Goal: Task Accomplishment & Management: Use online tool/utility

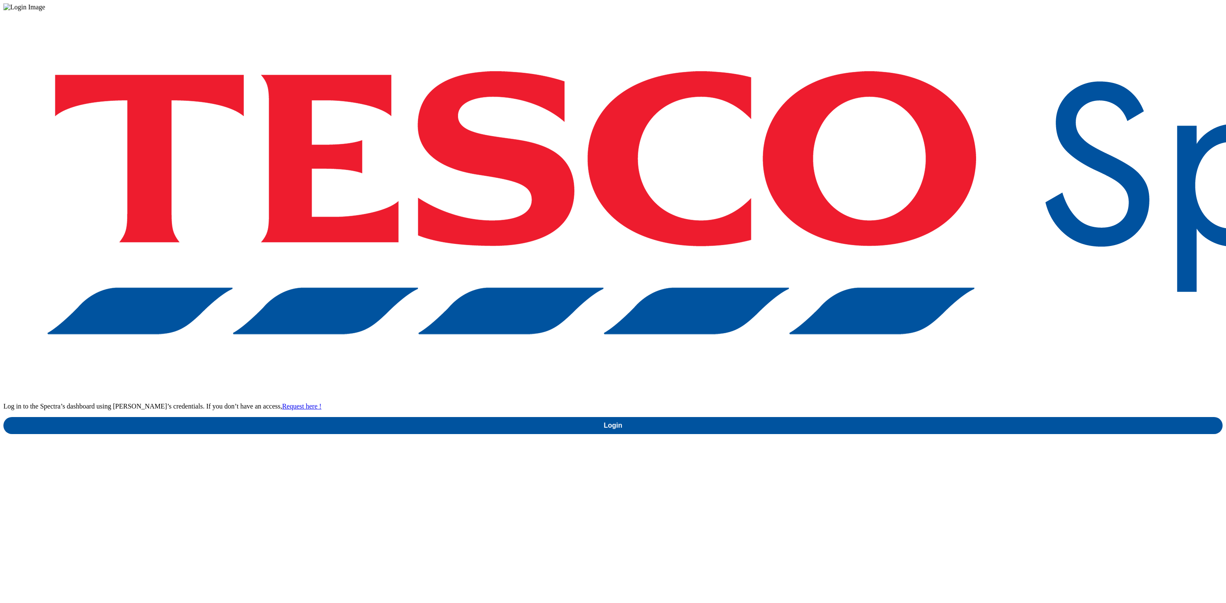
click at [902, 345] on div "Log in to the Spectra’s dashboard using Tesco’s credentials. If you don’t have …" at bounding box center [612, 222] width 1219 height 423
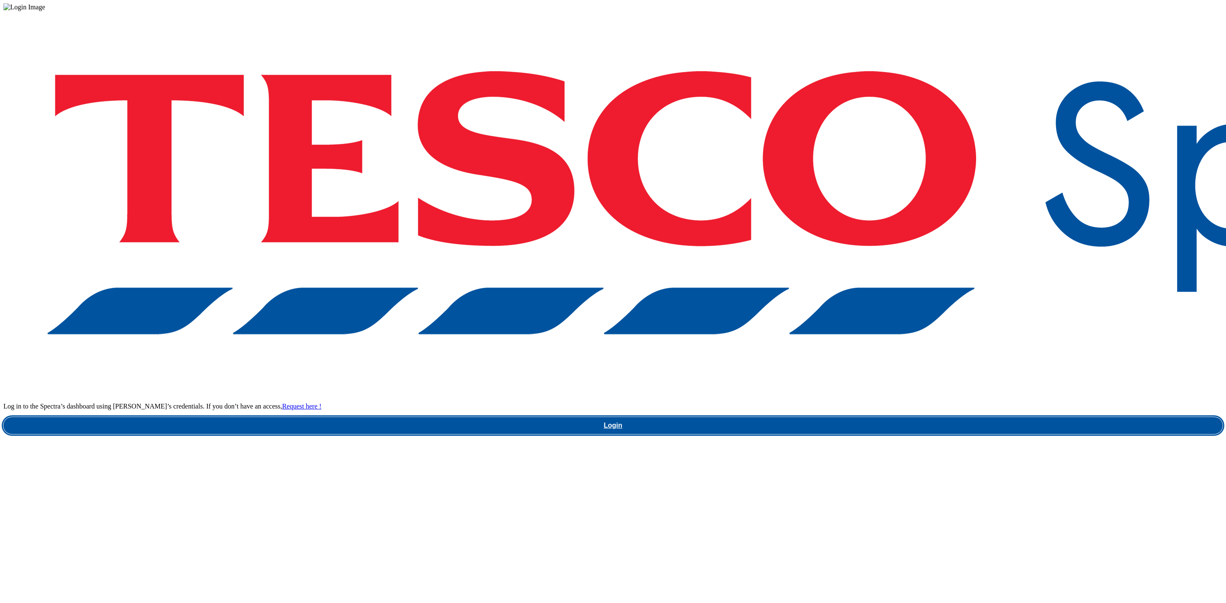
click at [898, 417] on link "Login" at bounding box center [612, 425] width 1219 height 17
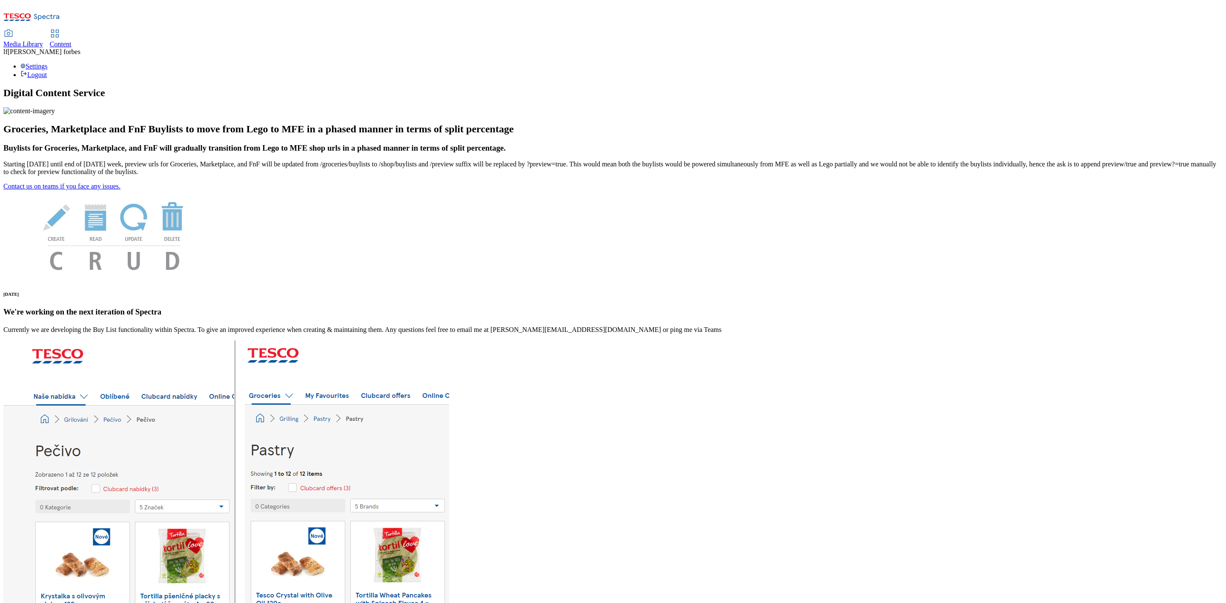
click at [72, 40] on span "Content" at bounding box center [61, 43] width 22 height 7
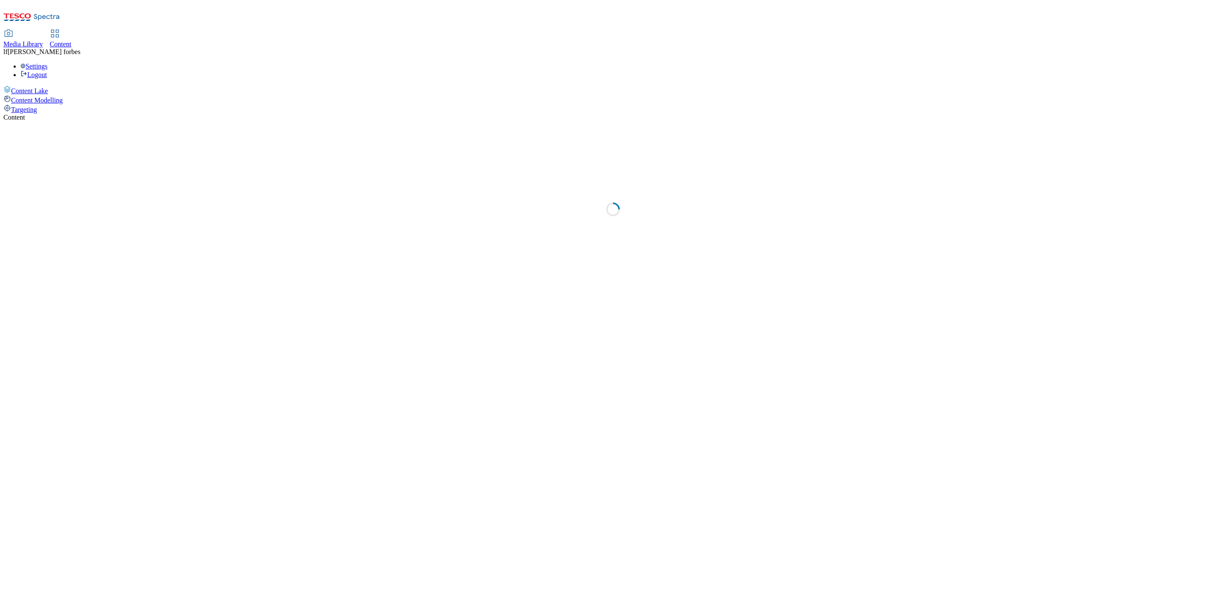
select select "ghs-[GEOGRAPHIC_DATA]"
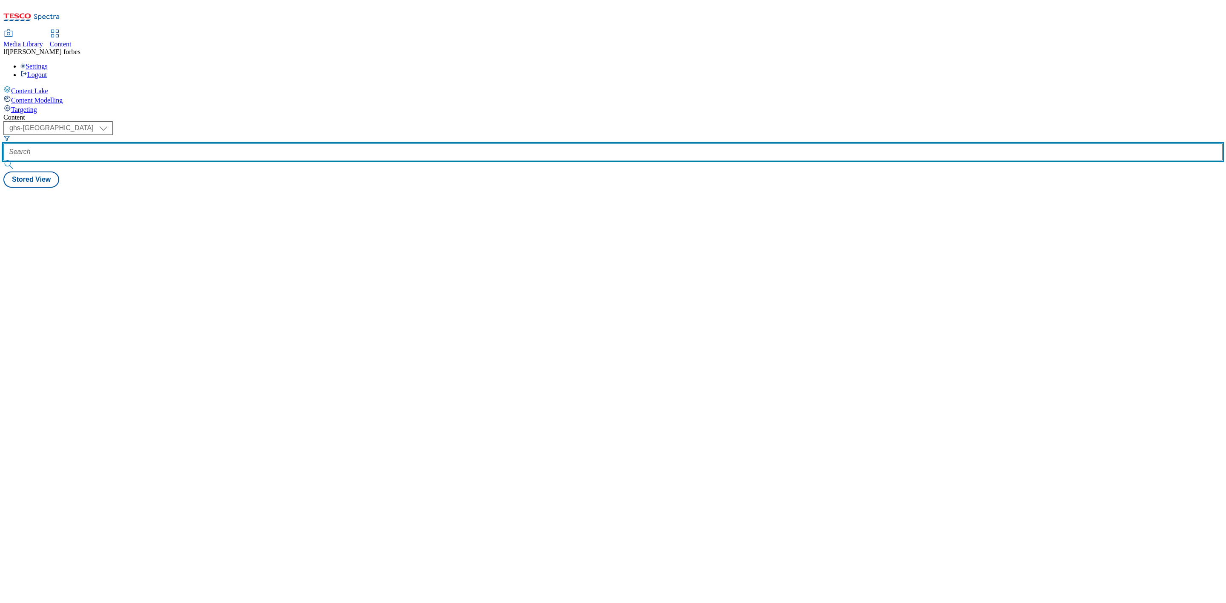
click at [225, 143] on input "text" at bounding box center [612, 151] width 1219 height 17
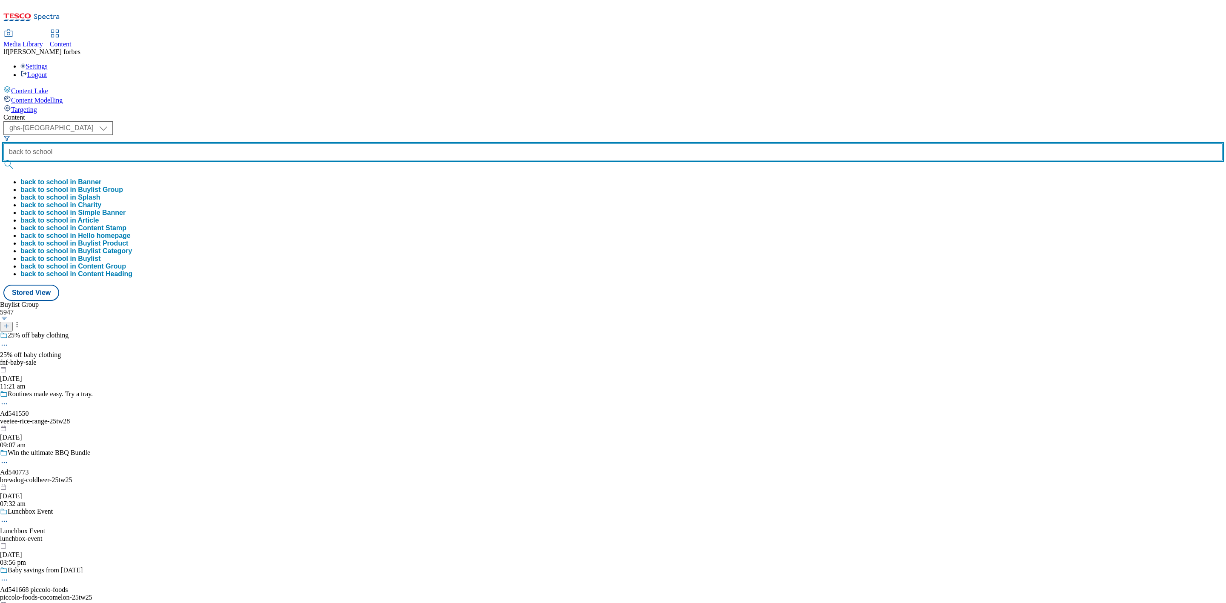
type input "back to school"
click at [3, 161] on button "submit" at bounding box center [9, 165] width 12 height 9
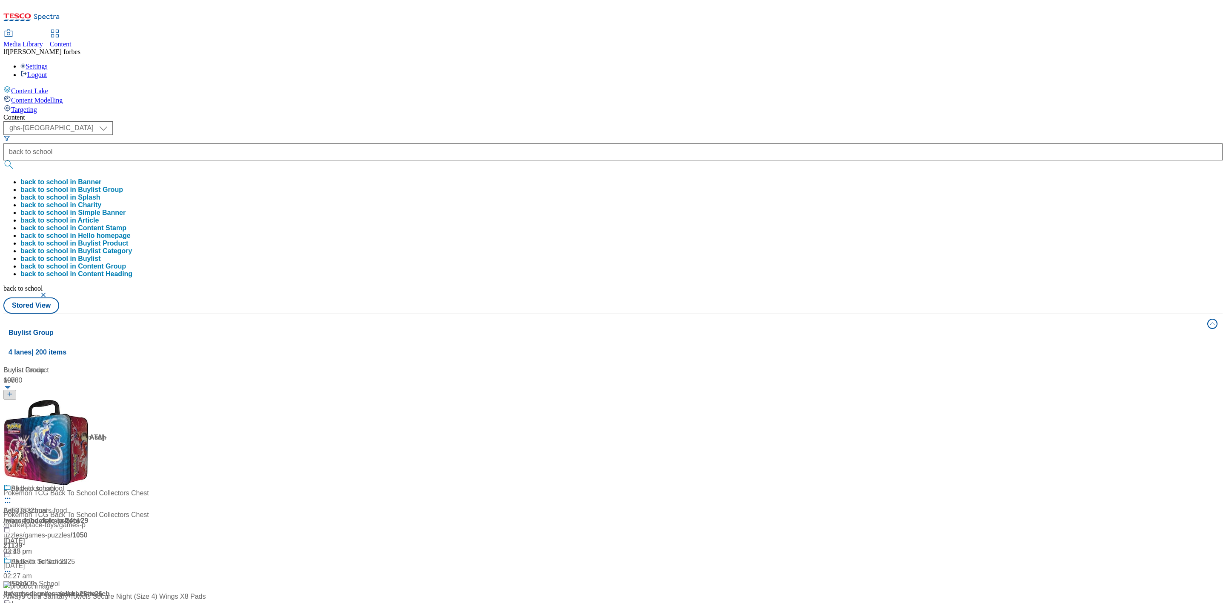
click at [383, 121] on div "( optional ) ghs-roi ghs-uk ghs-uk back to school back to school in Banner back…" at bounding box center [612, 217] width 1219 height 192
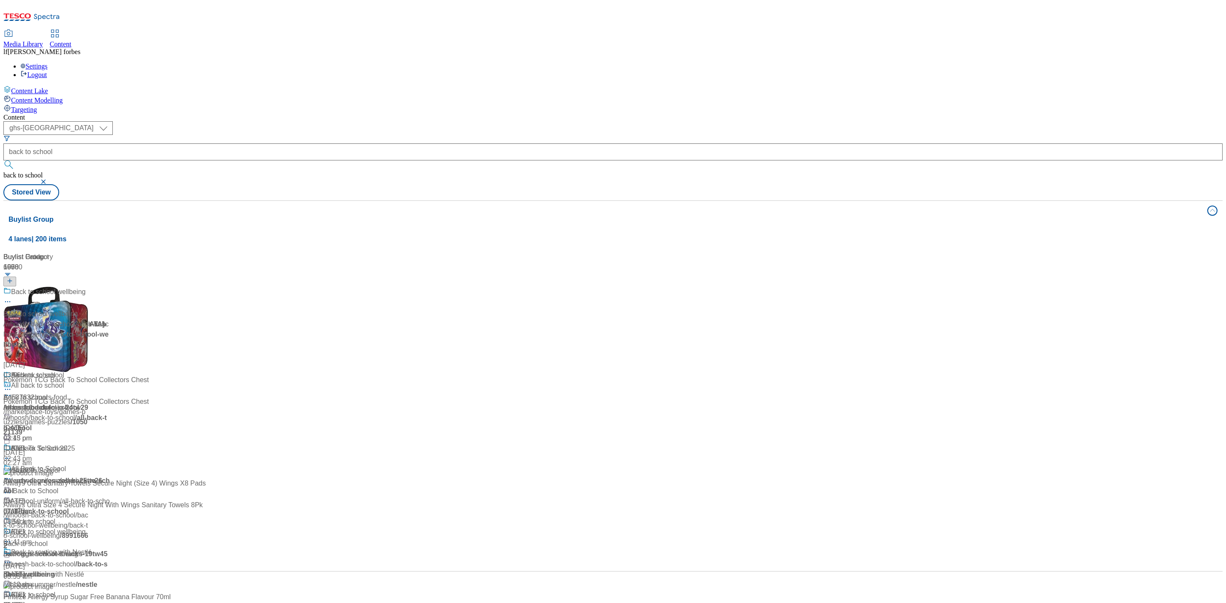
scroll to position [319, 0]
click at [55, 590] on div "Back to school" at bounding box center [33, 595] width 44 height 10
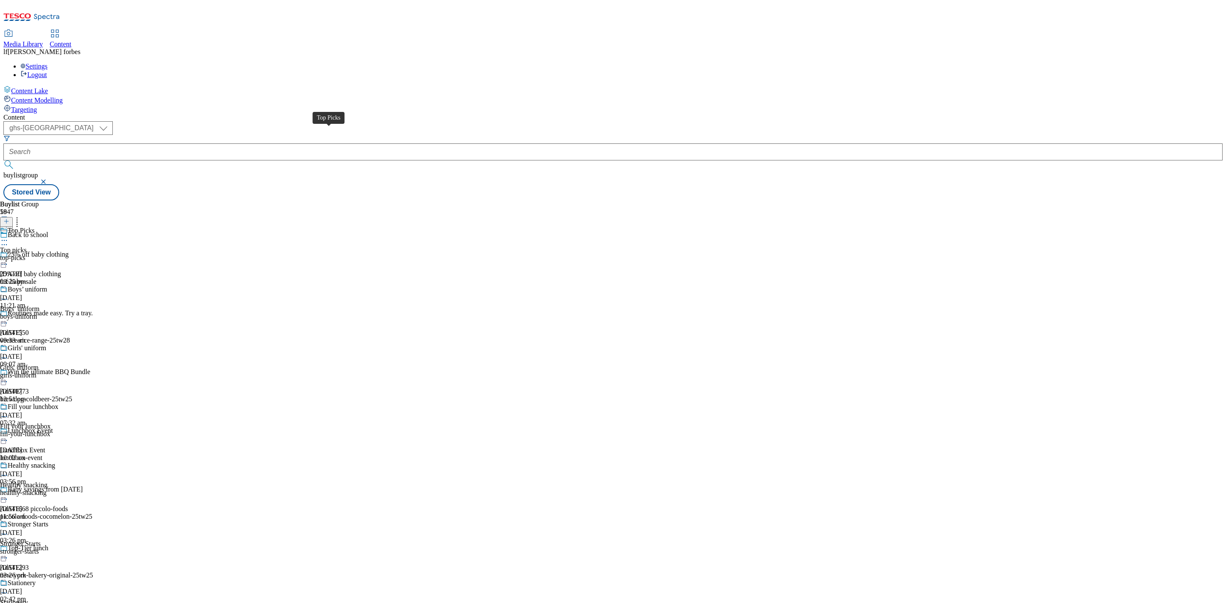
click at [34, 227] on div "Top Picks" at bounding box center [21, 231] width 27 height 8
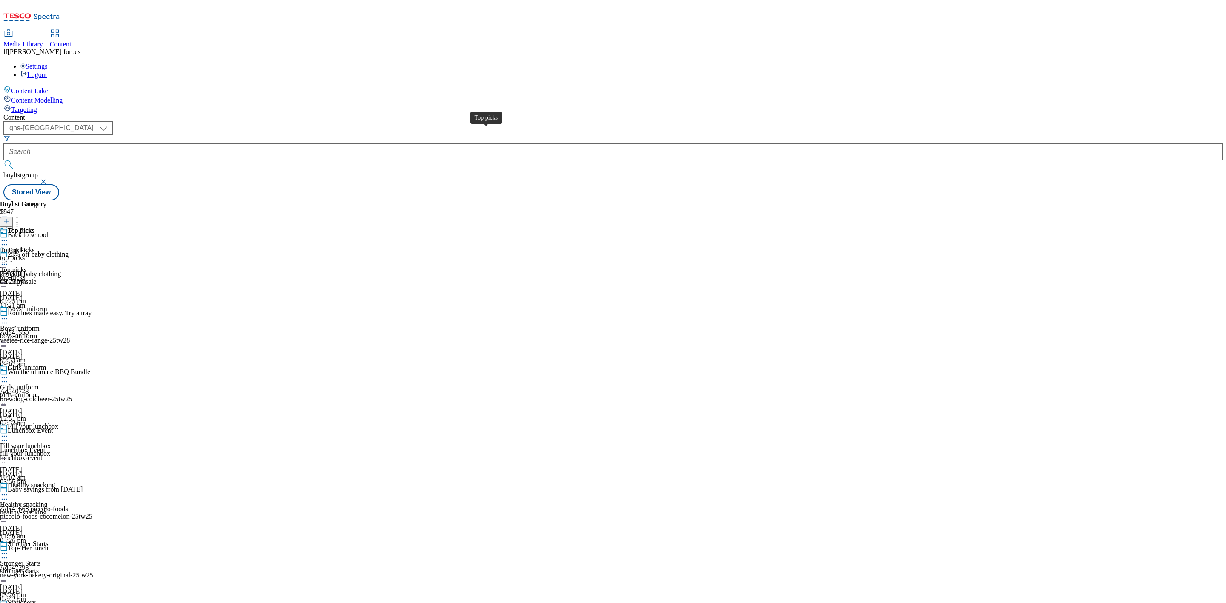
click at [34, 227] on div "Top picks" at bounding box center [21, 231] width 26 height 8
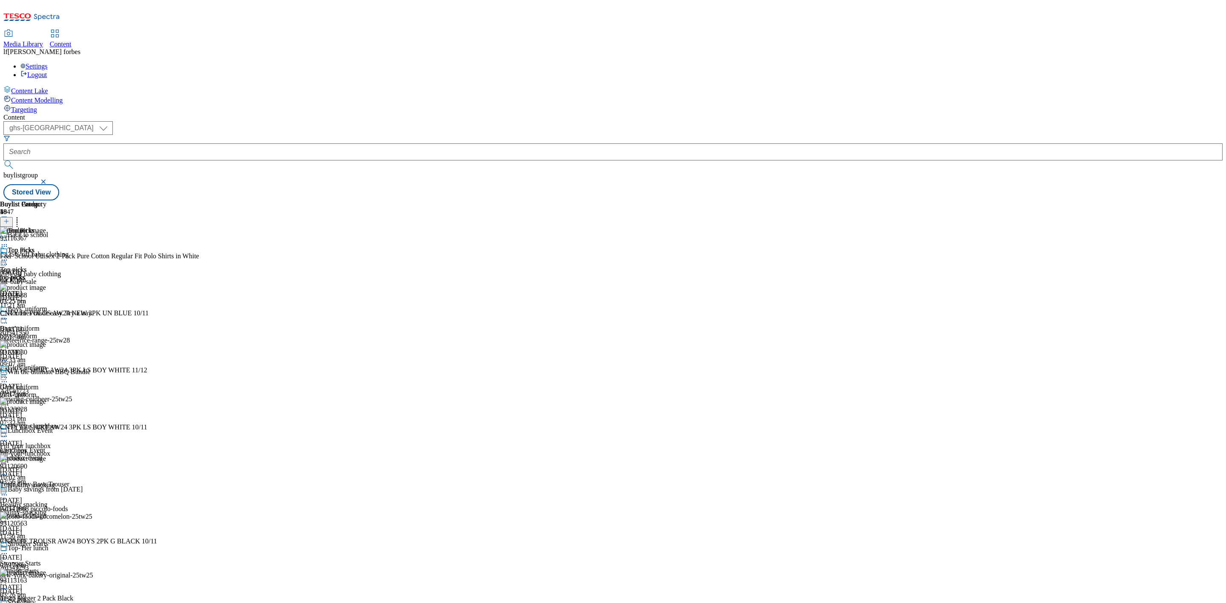
click at [9, 256] on icon at bounding box center [4, 260] width 9 height 9
click at [812, 201] on div "Buylist Group 5947 Back to school 25% off baby clothing 25% off baby clothing f…" at bounding box center [612, 201] width 1219 height 0
click at [9, 256] on icon at bounding box center [4, 260] width 9 height 9
click at [54, 353] on span "Un-publish" at bounding box center [39, 356] width 27 height 6
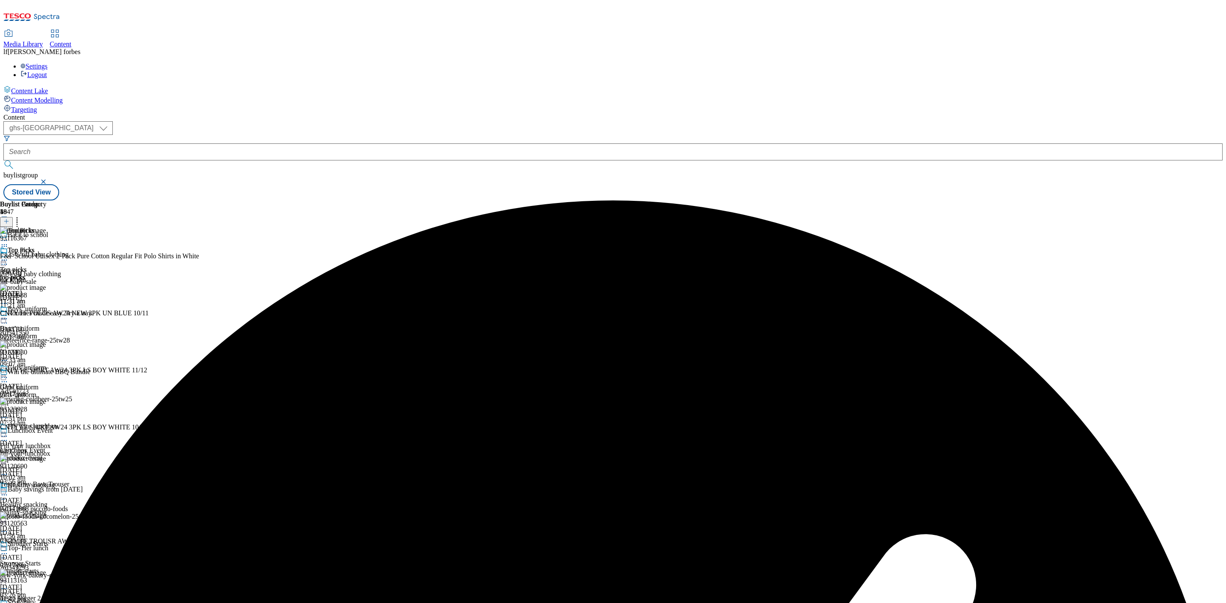
click at [46, 247] on div "Top picks" at bounding box center [23, 257] width 46 height 20
click at [9, 256] on icon at bounding box center [4, 260] width 9 height 9
click at [55, 324] on span "Un-preview" at bounding box center [40, 327] width 29 height 6
click at [18, 222] on circle at bounding box center [17, 222] width 1 height 1
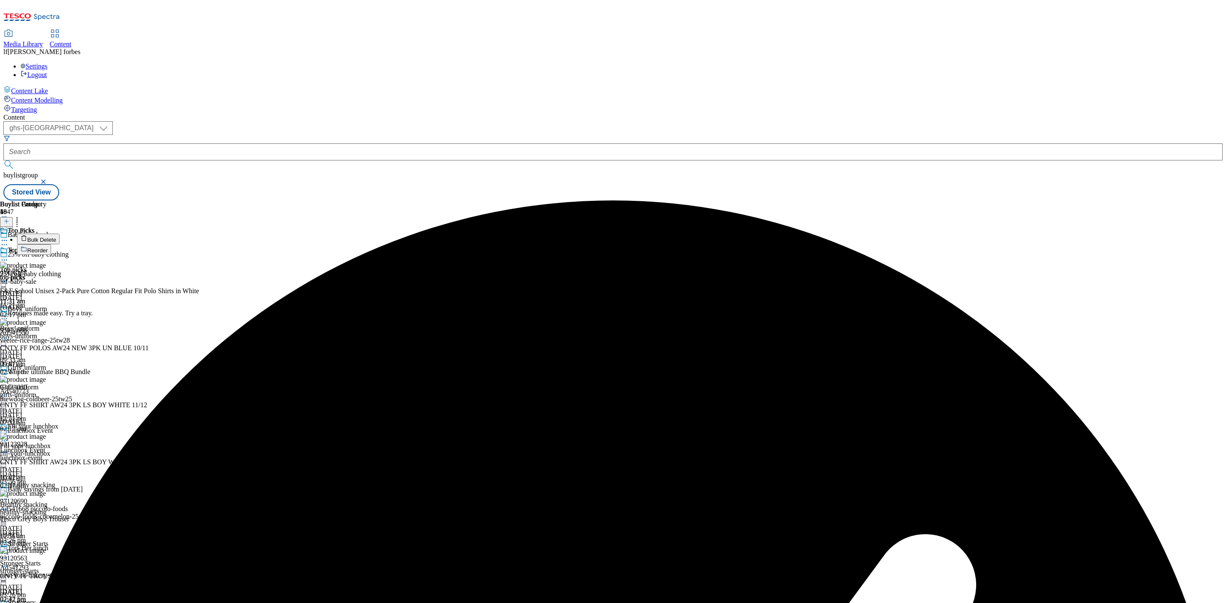
click at [51, 244] on button "Reorder" at bounding box center [34, 249] width 34 height 11
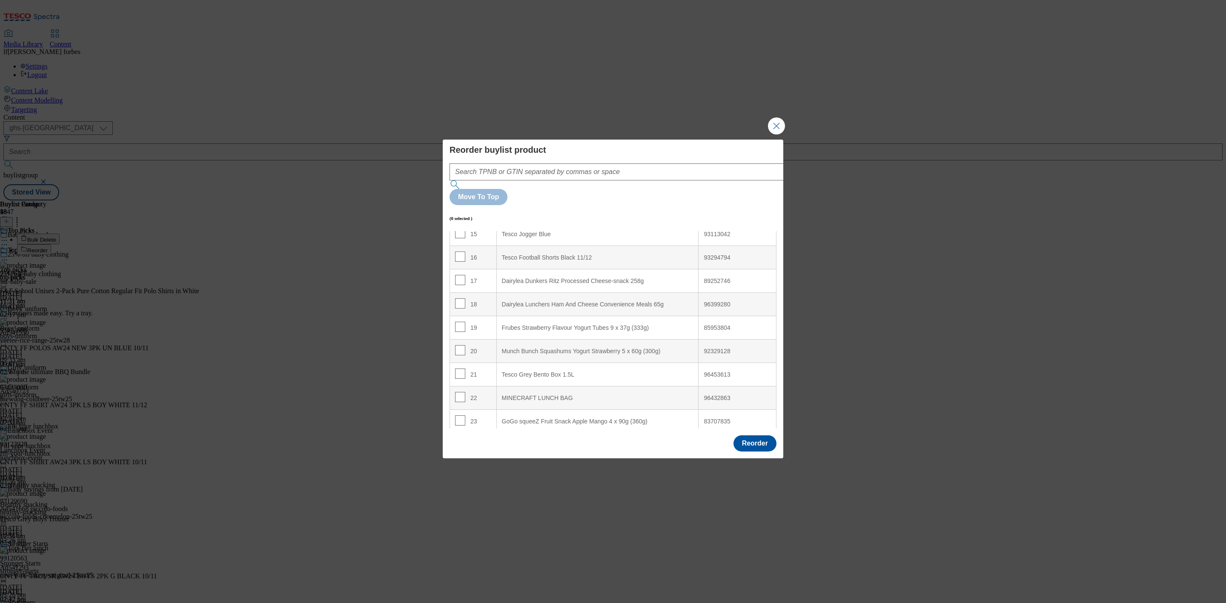
scroll to position [383, 0]
click at [460, 346] on input "Modal" at bounding box center [460, 351] width 10 height 10
checkbox input "true"
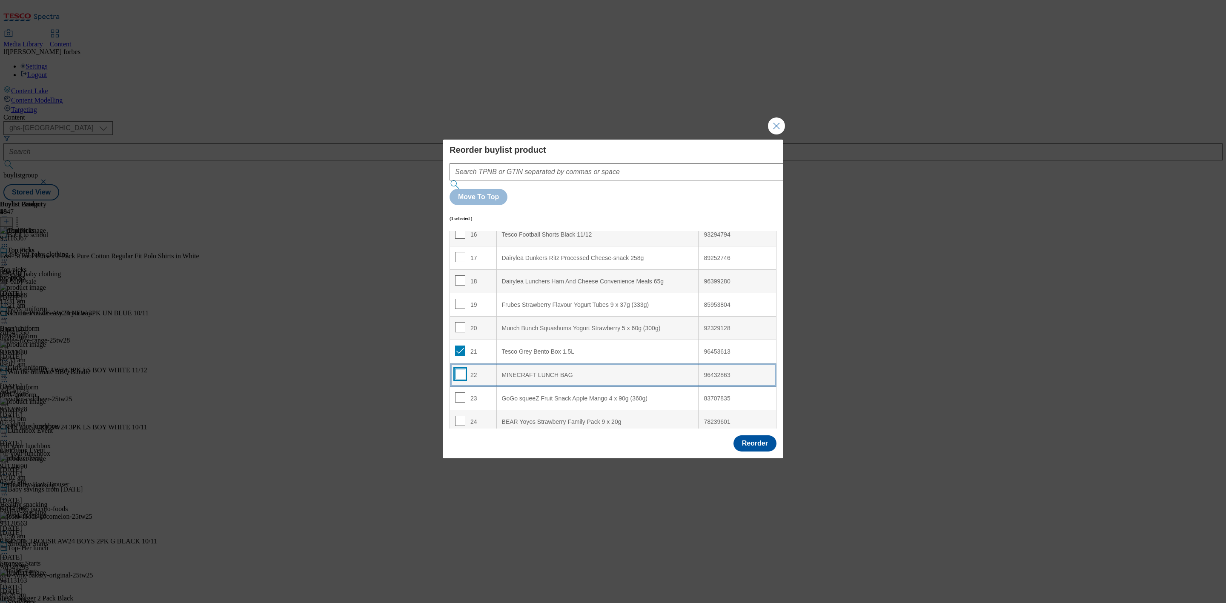
click at [459, 369] on input "Modal" at bounding box center [460, 374] width 10 height 10
drag, startPoint x: 460, startPoint y: 357, endPoint x: 461, endPoint y: 338, distance: 19.2
click at [460, 377] on input "Modal" at bounding box center [460, 382] width 10 height 10
checkbox input "false"
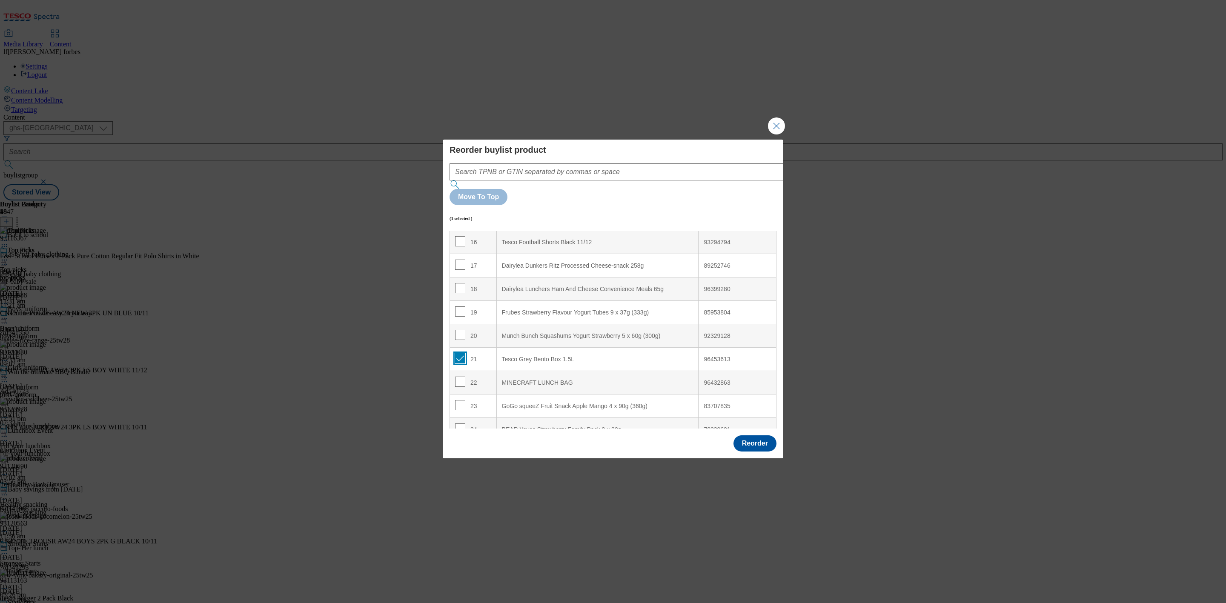
click at [460, 353] on input "Modal" at bounding box center [460, 358] width 10 height 10
checkbox input "false"
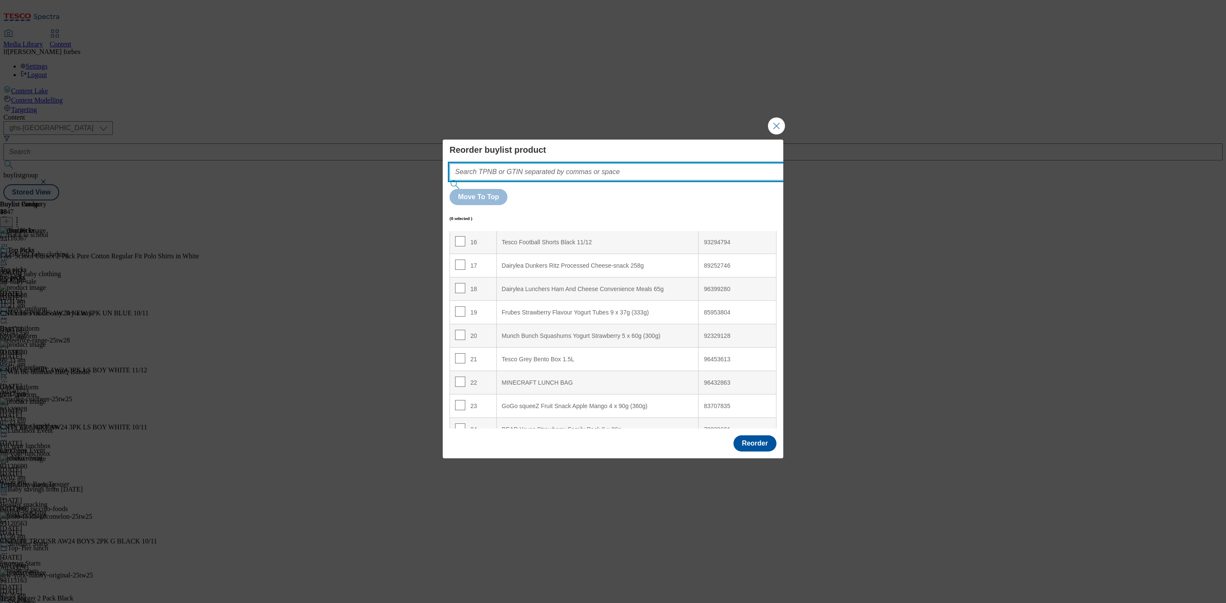
click at [609, 181] on input "Modal" at bounding box center [630, 171] width 360 height 17
paste input ""62058246 63779007 81074687""
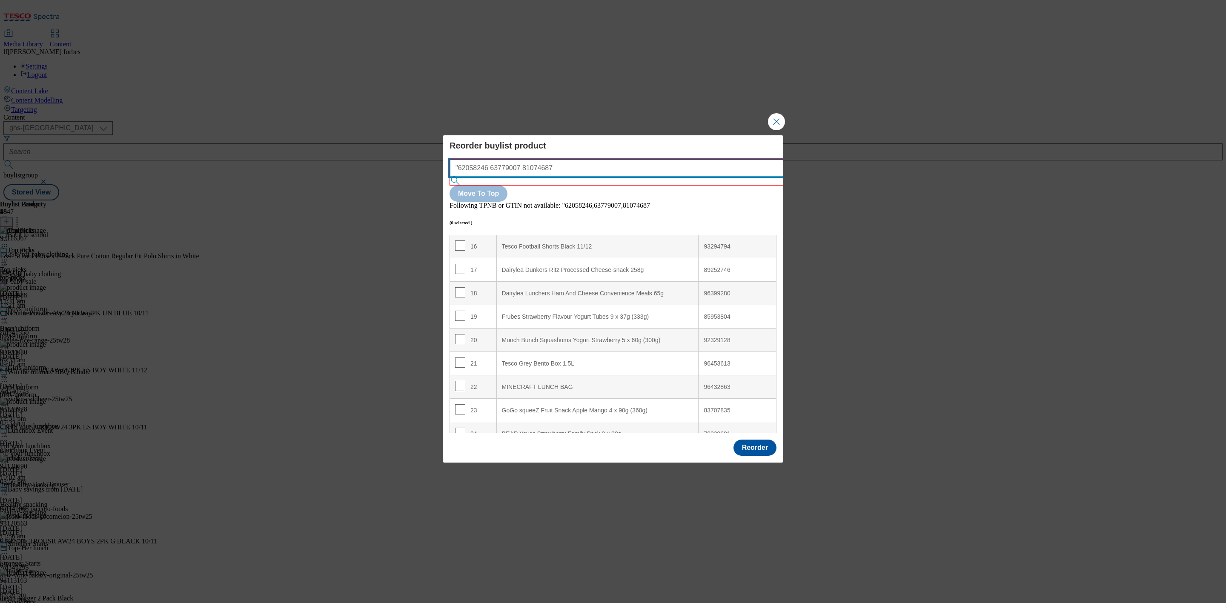
click at [464, 177] on input ""62058246 63779007 81074687" at bounding box center [630, 168] width 360 height 17
type input "62058246 63779007 81074687"
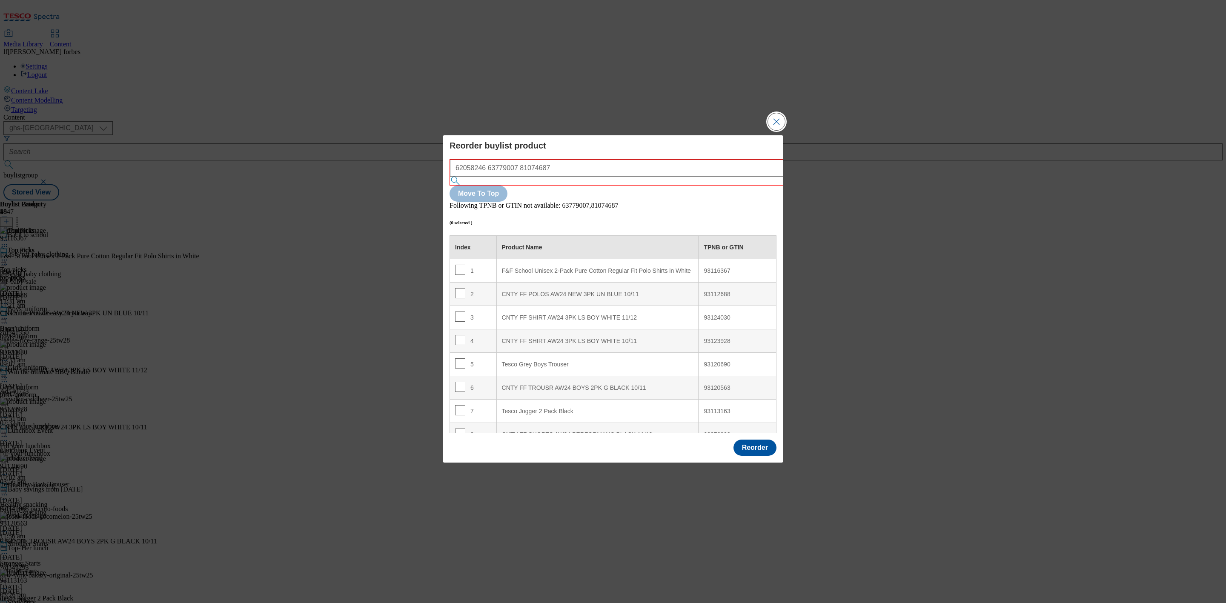
click at [780, 130] on button "Close Modal" at bounding box center [776, 121] width 17 height 17
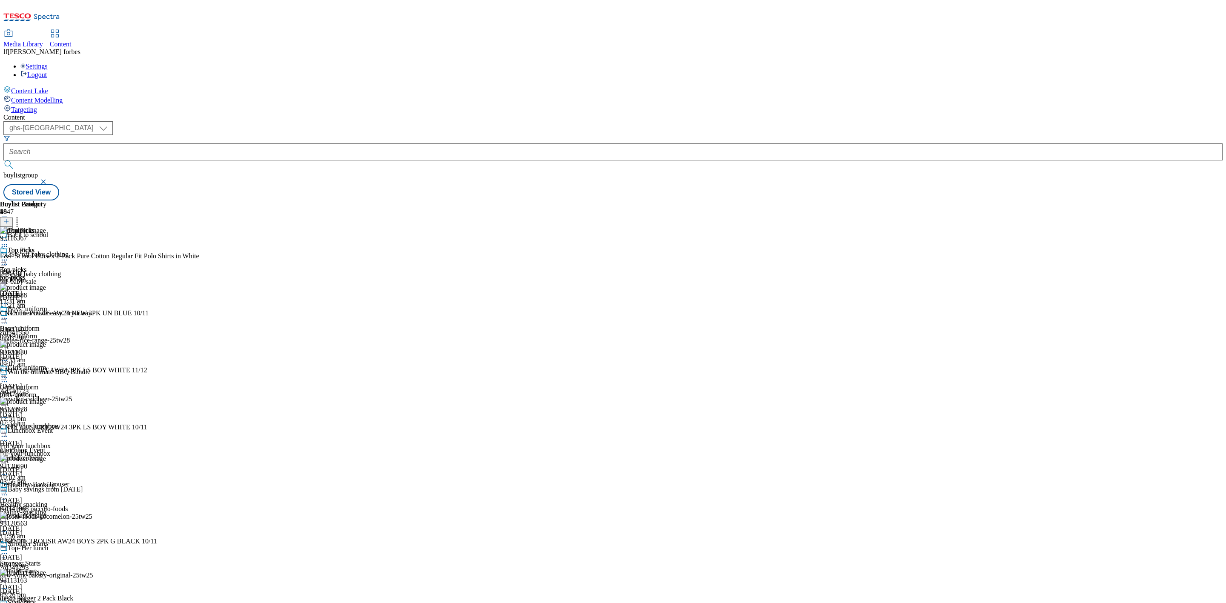
click at [9, 256] on icon at bounding box center [4, 260] width 9 height 9
click at [13, 217] on button at bounding box center [6, 222] width 13 height 10
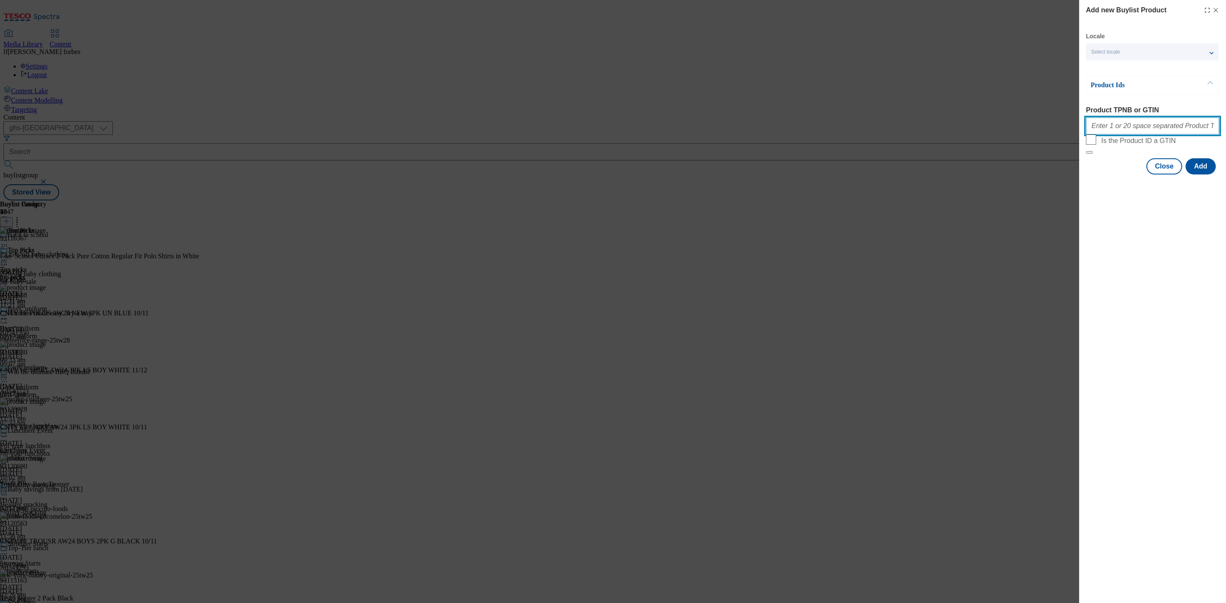
drag, startPoint x: 1114, startPoint y: 124, endPoint x: 1106, endPoint y: 124, distance: 7.7
click at [1114, 124] on input "Product TPNB or GTIN" at bounding box center [1152, 126] width 133 height 17
paste input ""62058246 63779007 81074687""
click at [1095, 124] on input ""62058246 63779007 81074687" at bounding box center [1152, 126] width 133 height 17
type input "62058246 63779007 81074687"
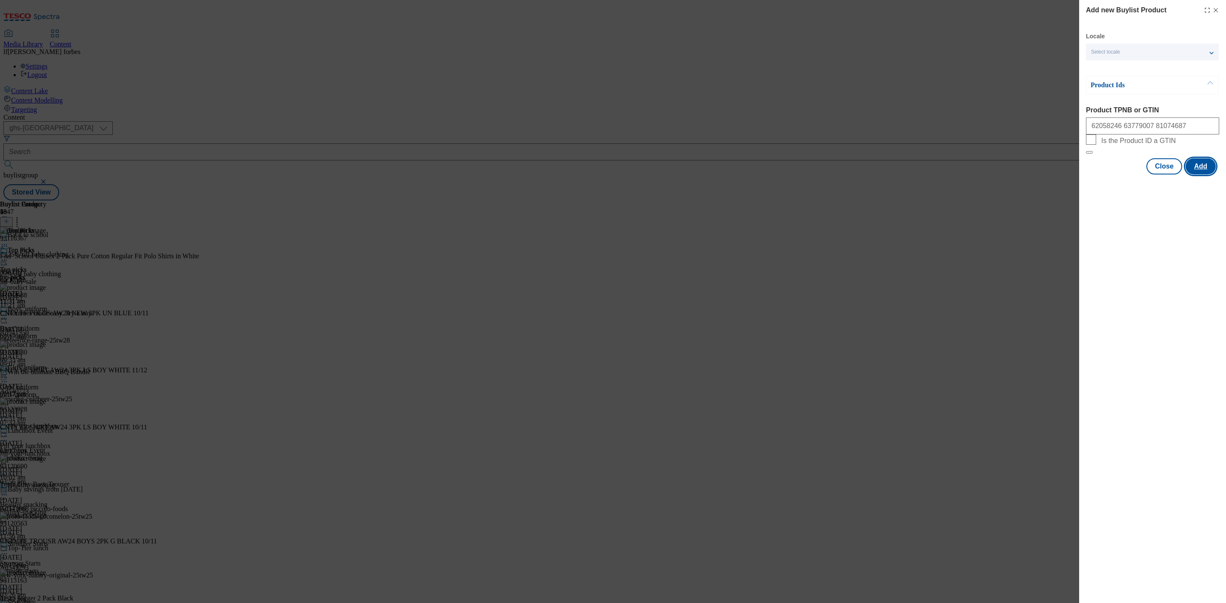
click at [1207, 175] on button "Add" at bounding box center [1201, 166] width 30 height 16
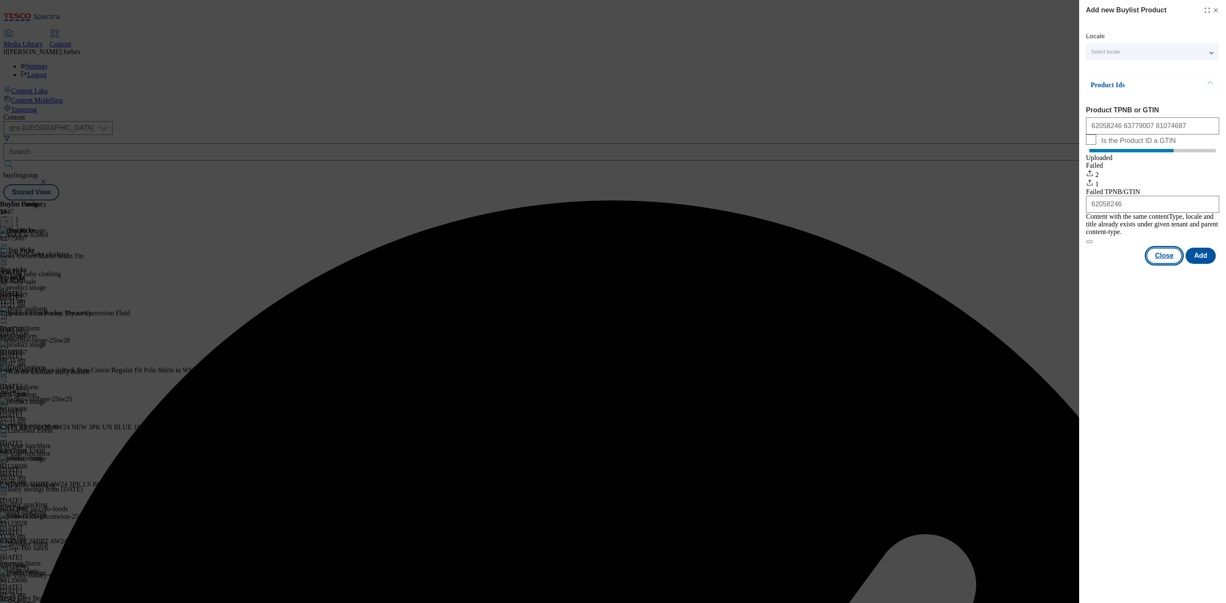
click at [1167, 258] on button "Close" at bounding box center [1165, 256] width 36 height 16
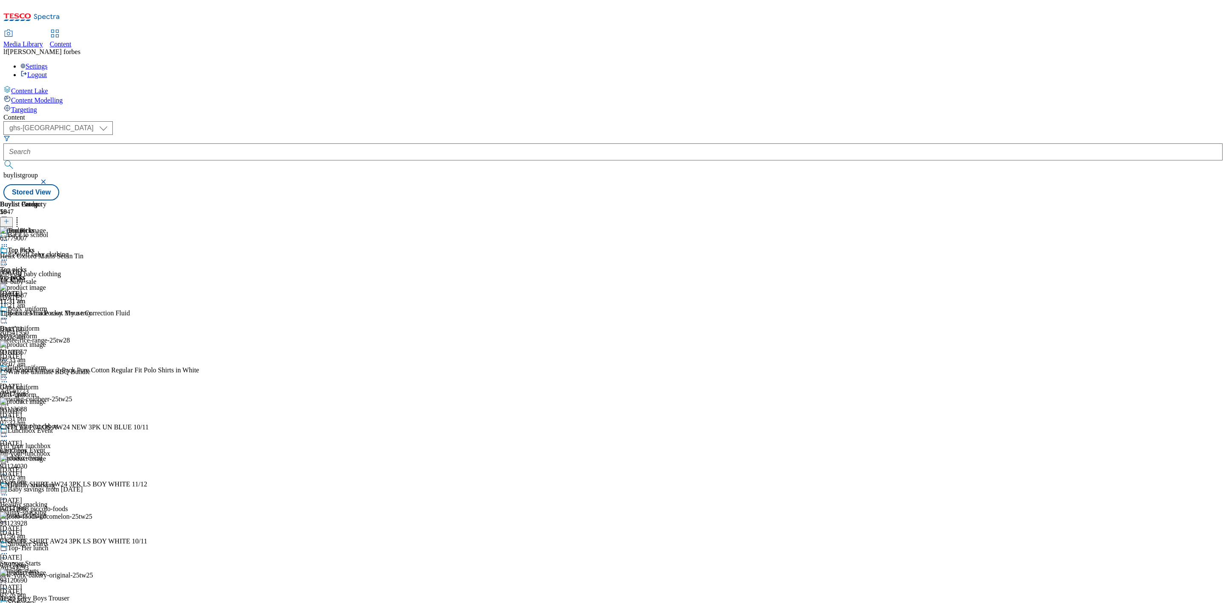
click at [6, 219] on line at bounding box center [6, 221] width 0 height 4
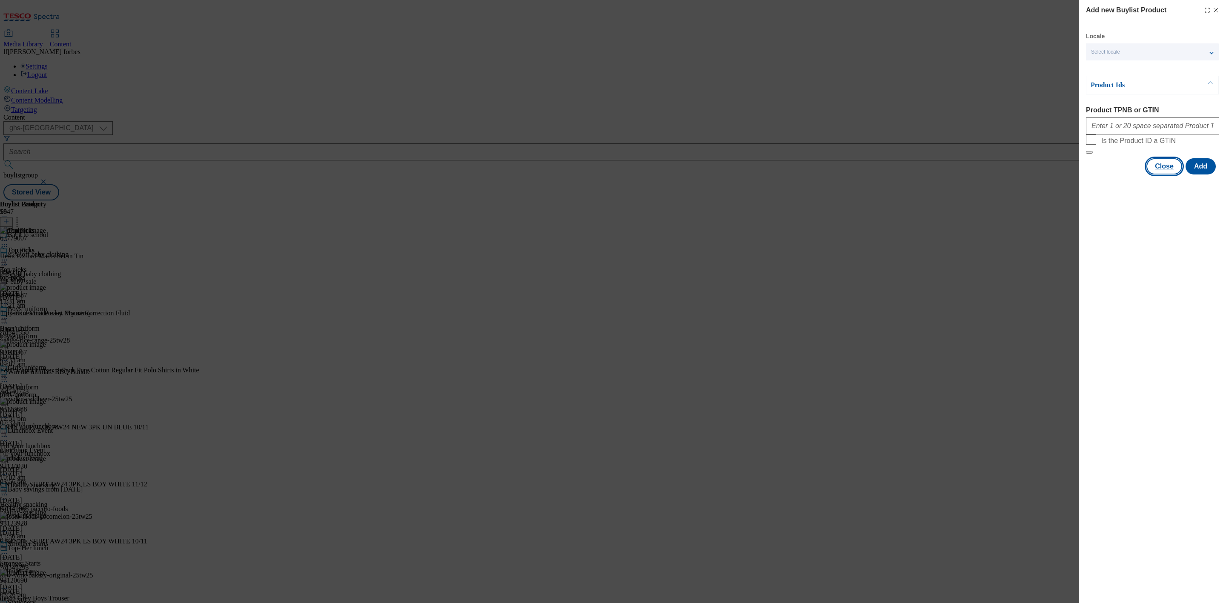
click at [1174, 175] on button "Close" at bounding box center [1165, 166] width 36 height 16
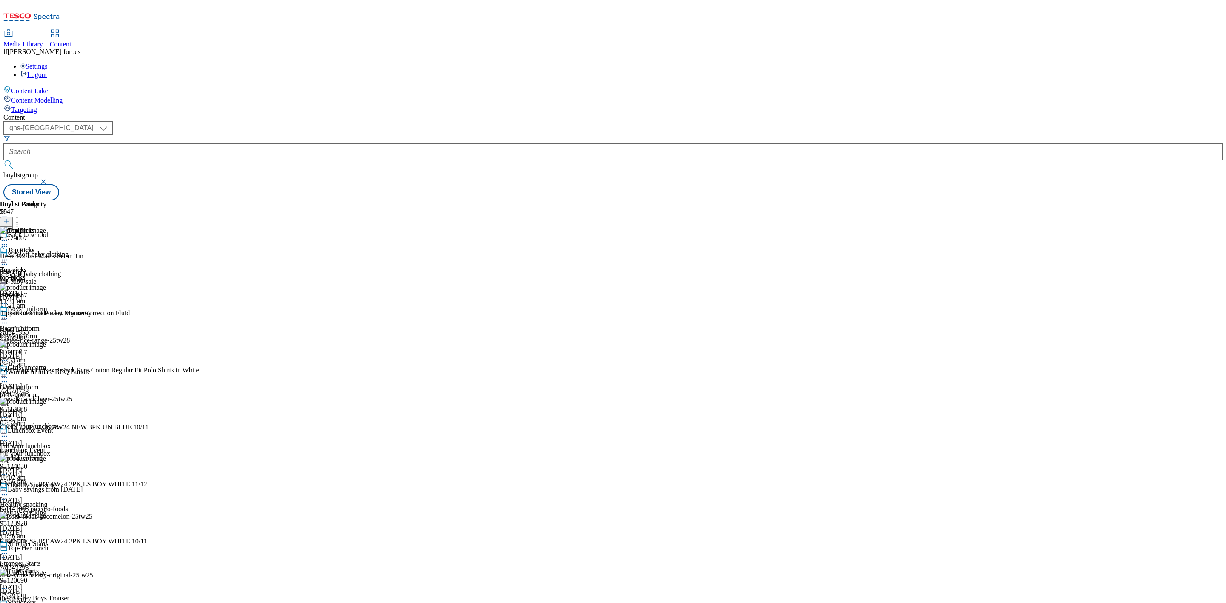
click at [21, 216] on icon at bounding box center [17, 220] width 9 height 9
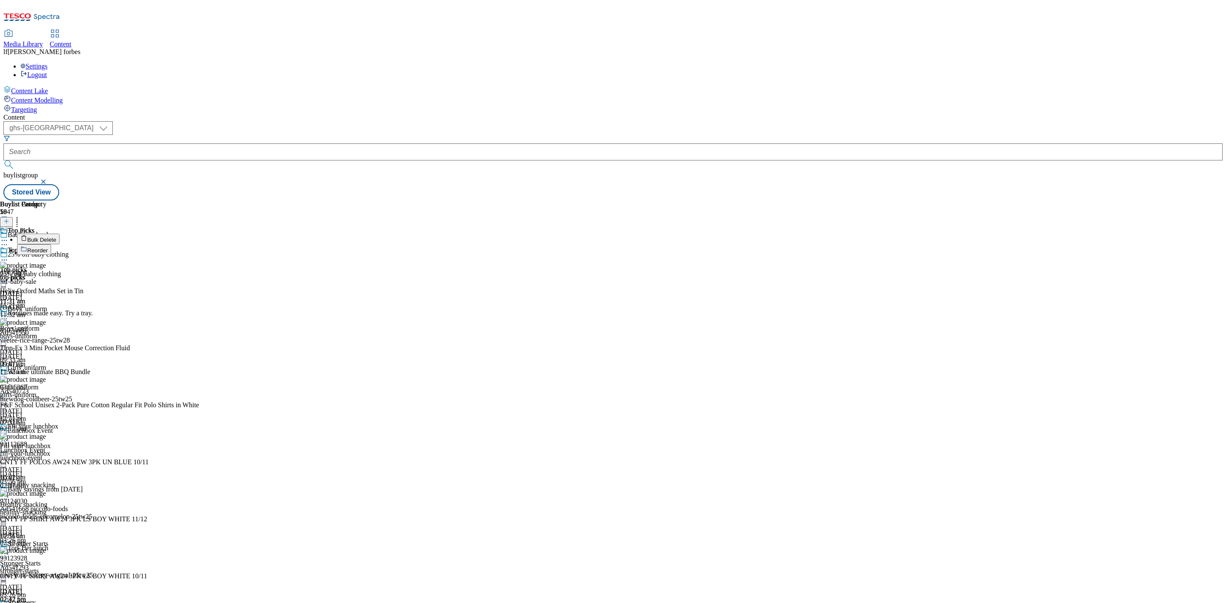
click at [48, 247] on span "Reorder" at bounding box center [37, 250] width 20 height 6
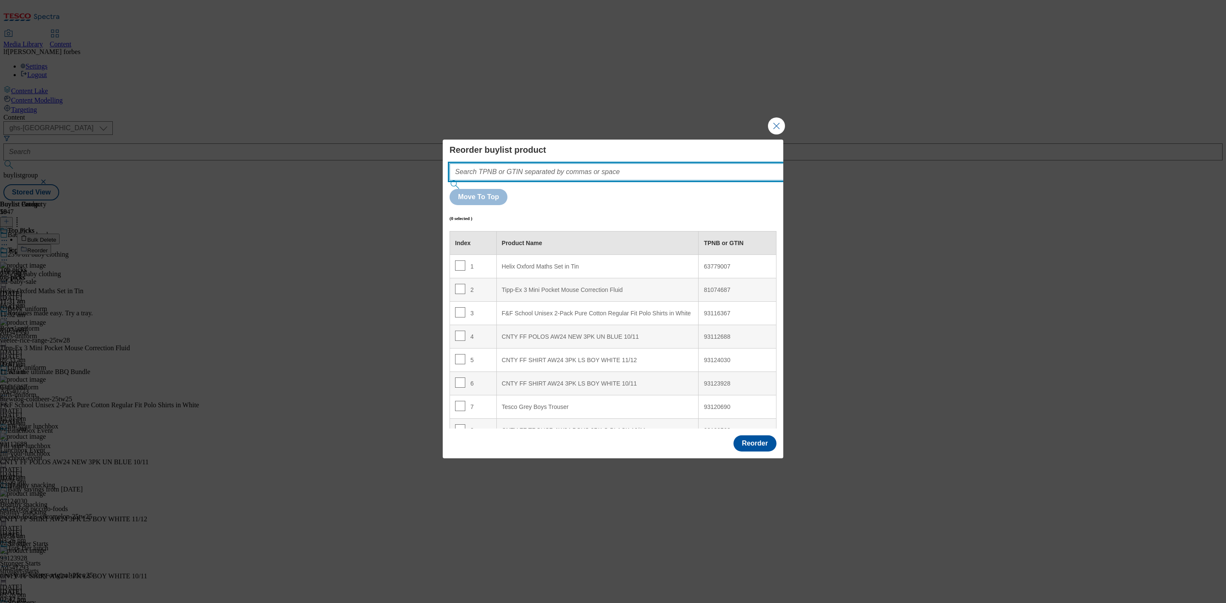
click at [510, 181] on input "Modal" at bounding box center [630, 171] width 360 height 17
paste input ""62058246 63779007 81074687""
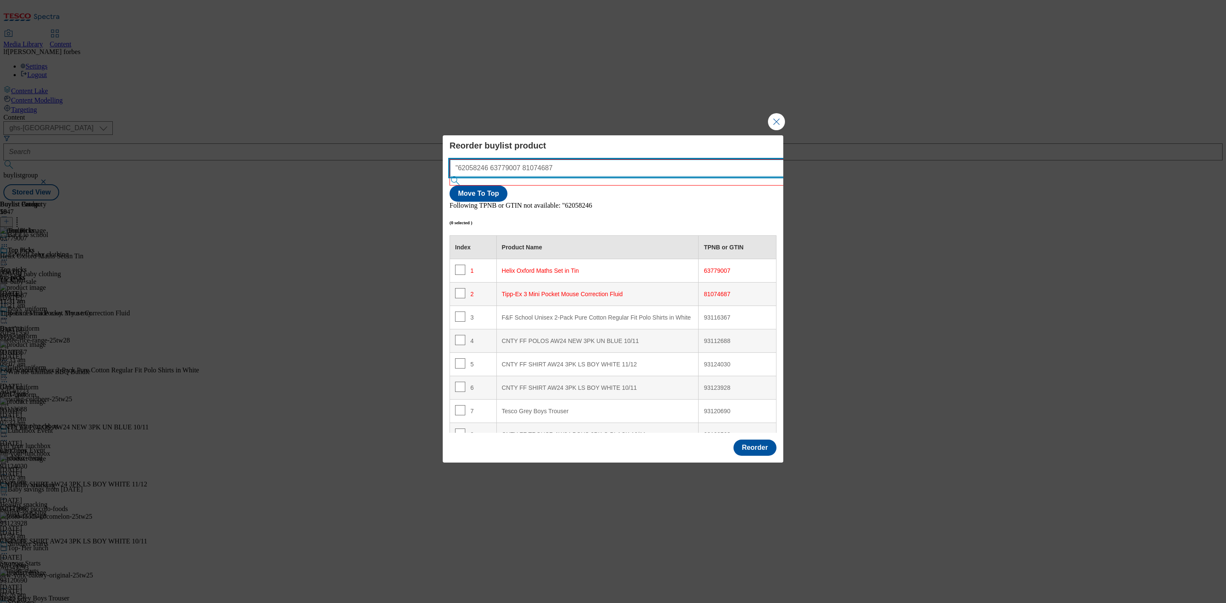
click at [461, 177] on input ""62058246 63779007 81074687" at bounding box center [630, 168] width 360 height 17
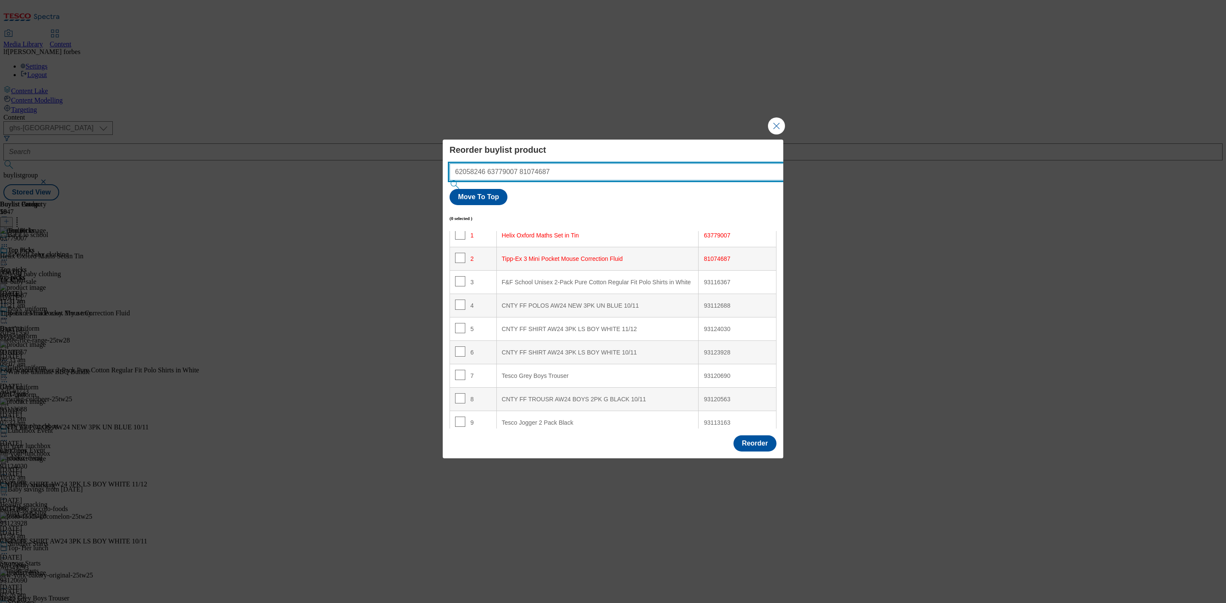
drag, startPoint x: 545, startPoint y: 188, endPoint x: 484, endPoint y: 188, distance: 60.9
click at [484, 181] on input "62058246 63779007 81074687" at bounding box center [630, 171] width 360 height 17
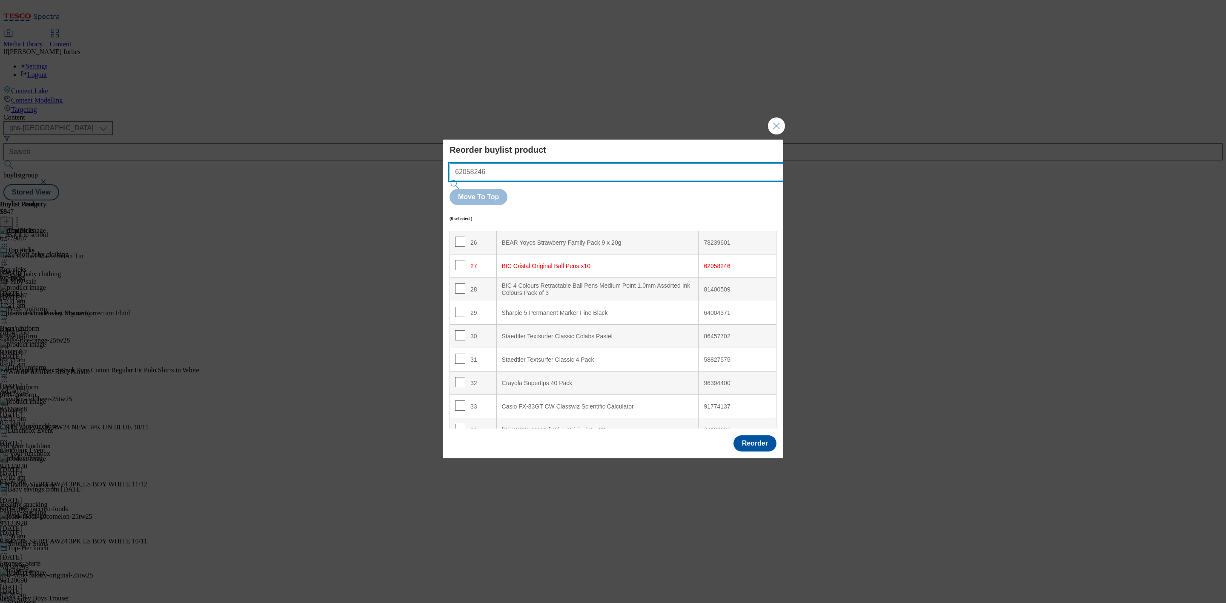
scroll to position [640, 0]
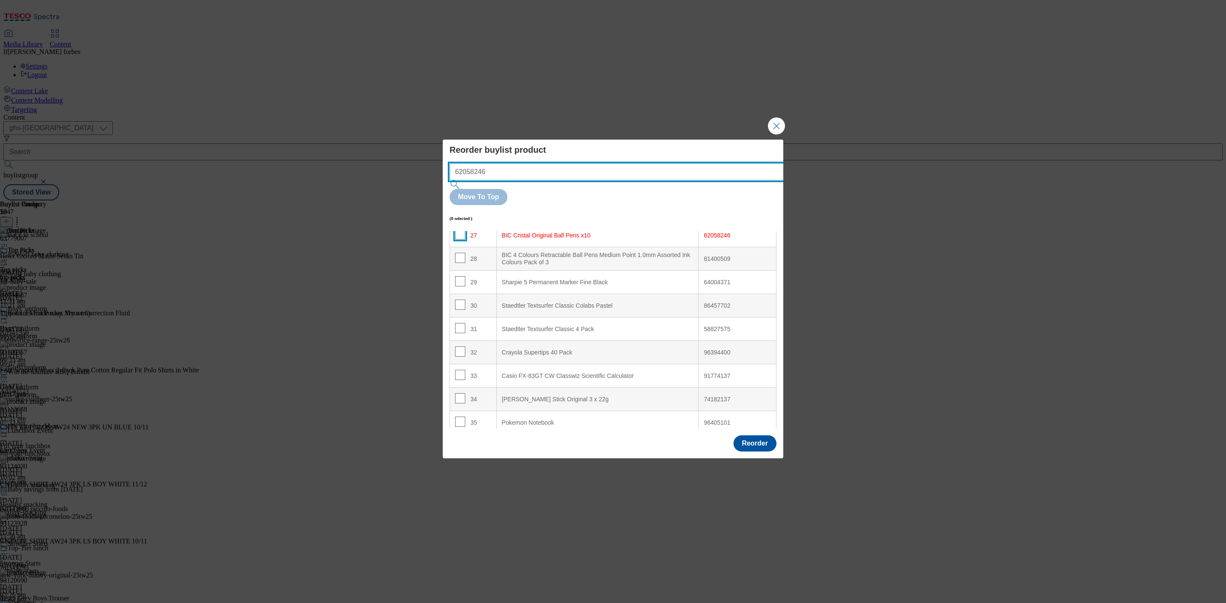
type input "62058246"
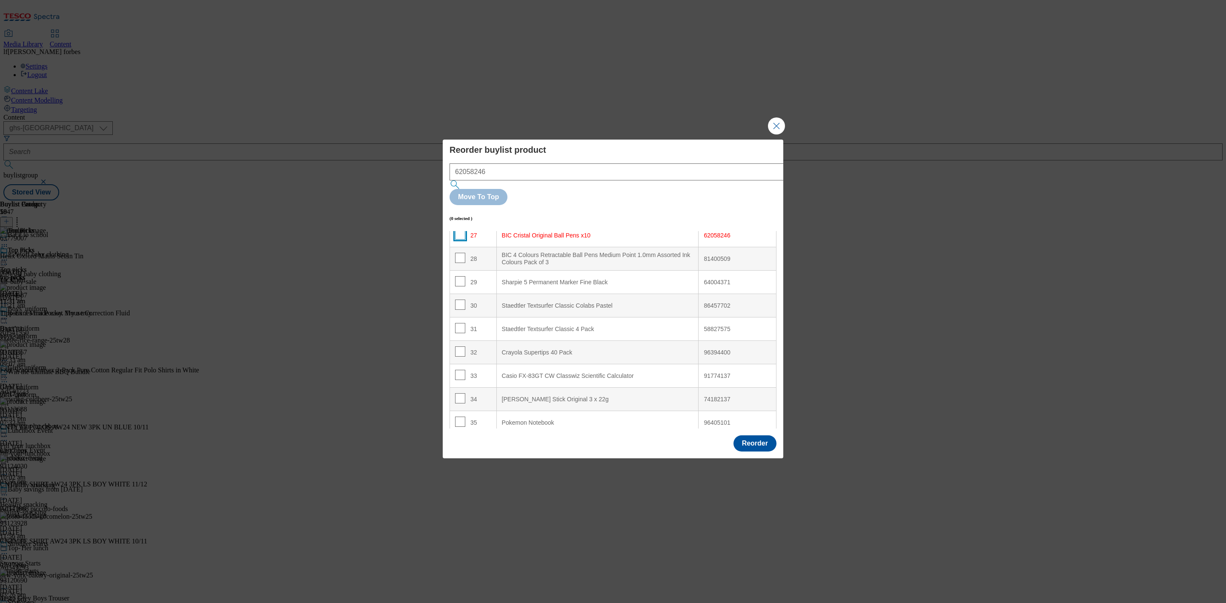
click at [458, 229] on input "Modal" at bounding box center [460, 234] width 10 height 10
checkbox input "true"
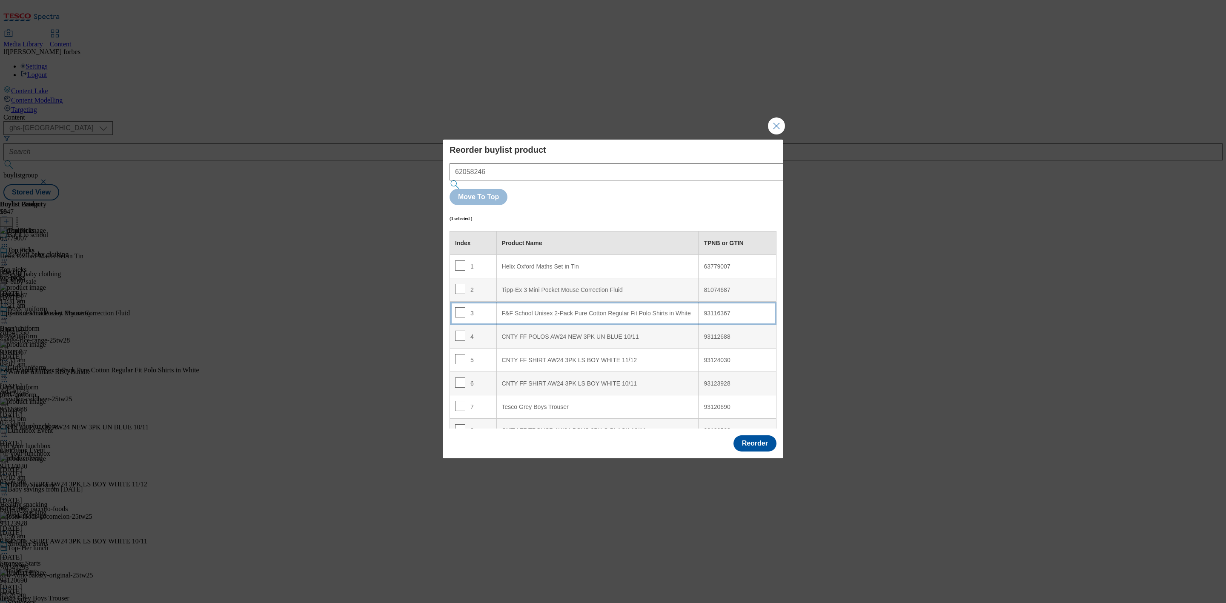
click at [548, 310] on div "F&F School Unisex 2-Pack Pure Cotton Regular Fit Polo Shirts in White" at bounding box center [598, 314] width 192 height 8
click at [463, 307] on input "Modal" at bounding box center [460, 312] width 10 height 10
checkbox input "false"
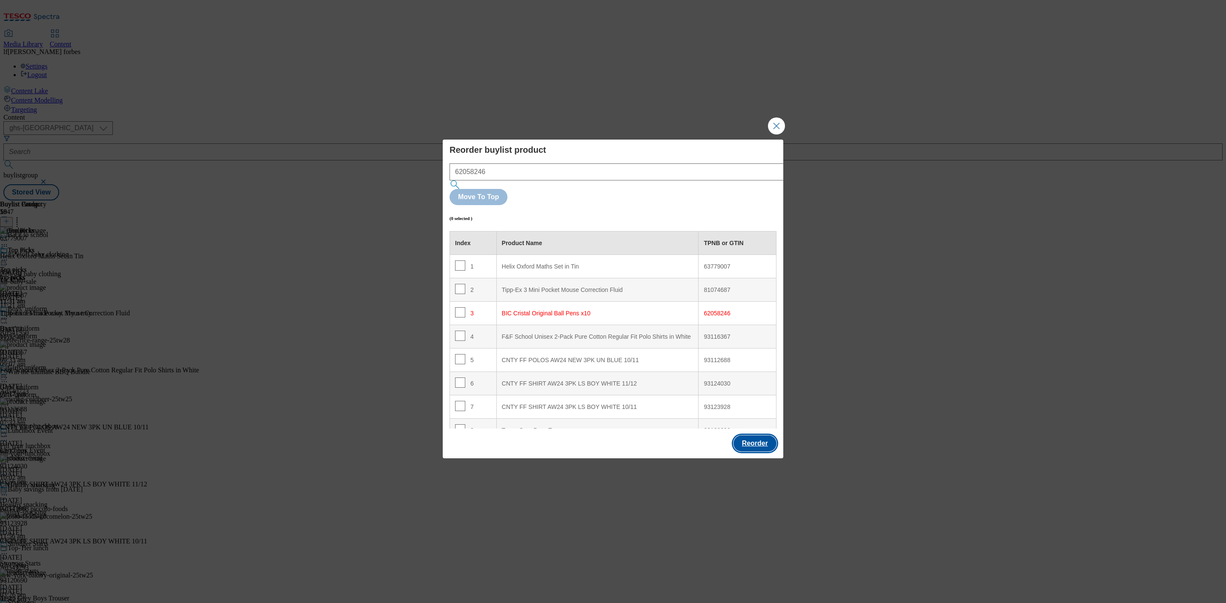
click at [760, 436] on button "Reorder" at bounding box center [755, 444] width 43 height 16
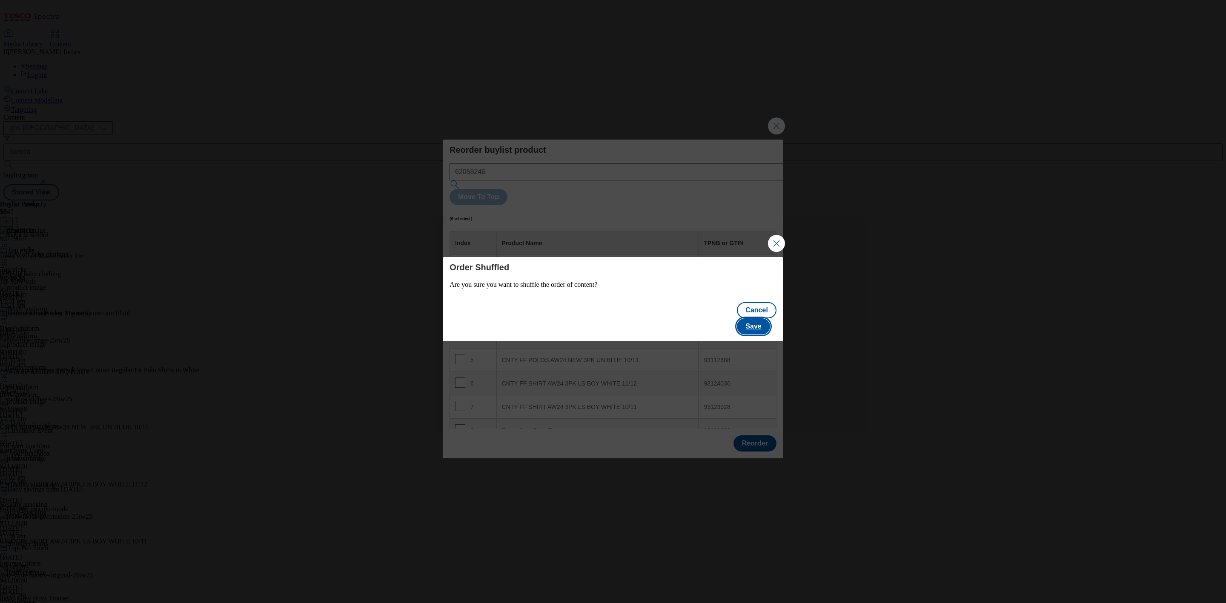
click at [759, 318] on button "Save" at bounding box center [753, 326] width 33 height 16
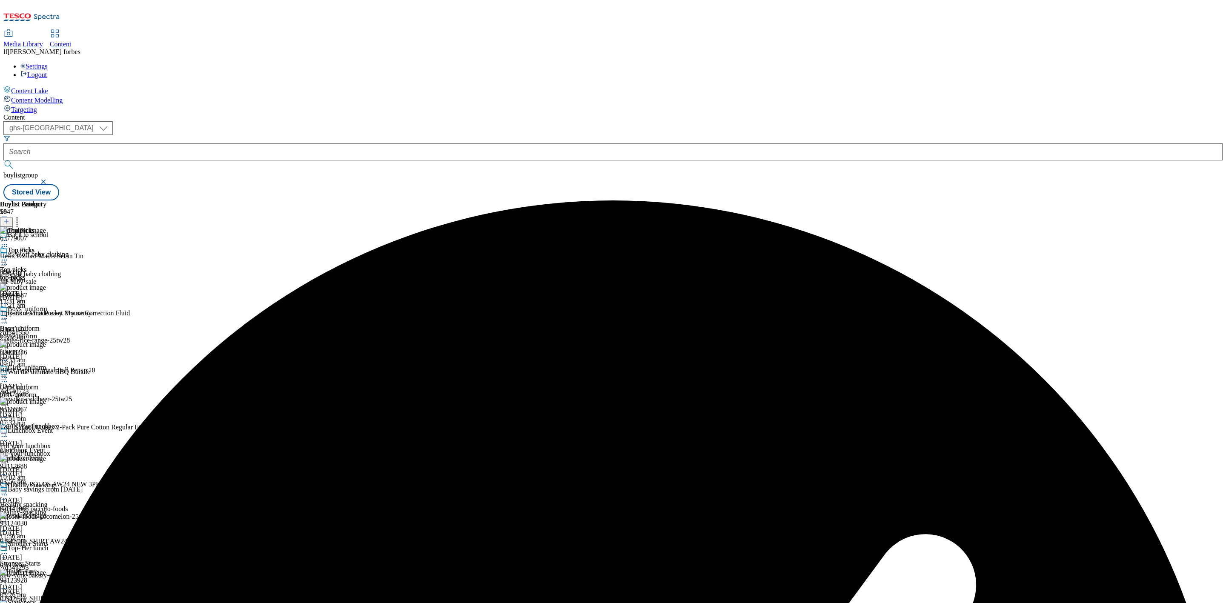
click at [9, 256] on icon at bounding box center [4, 260] width 9 height 9
click at [46, 314] on span "Preview" at bounding box center [36, 317] width 20 height 6
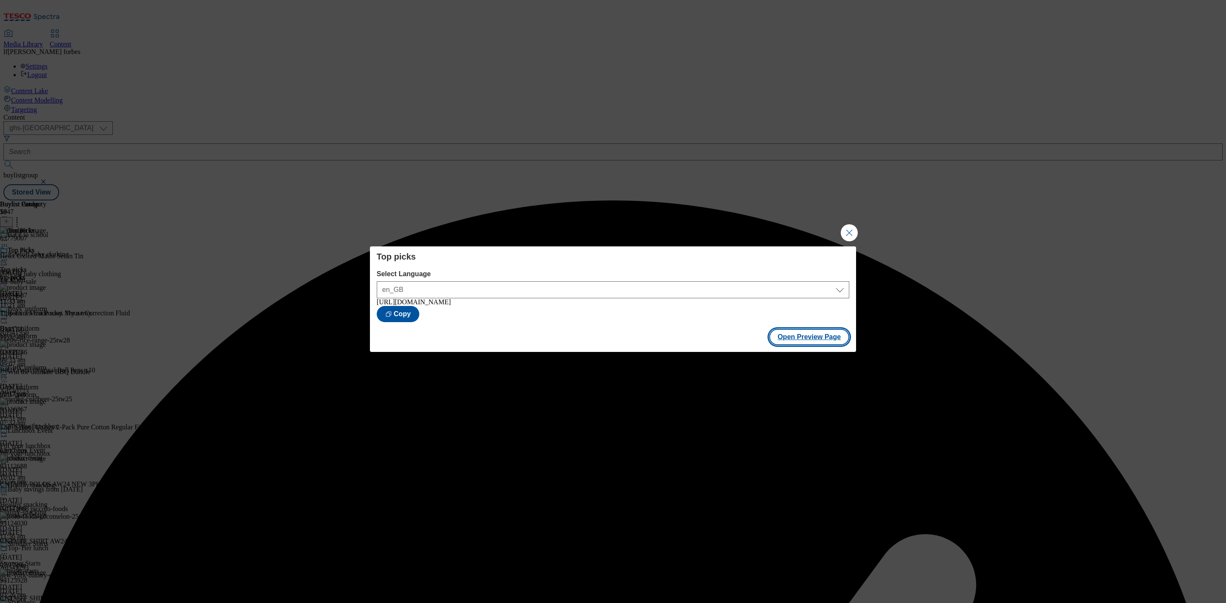
click at [801, 345] on button "Open Preview Page" at bounding box center [809, 337] width 80 height 16
click at [854, 226] on button "Close Modal" at bounding box center [849, 232] width 17 height 17
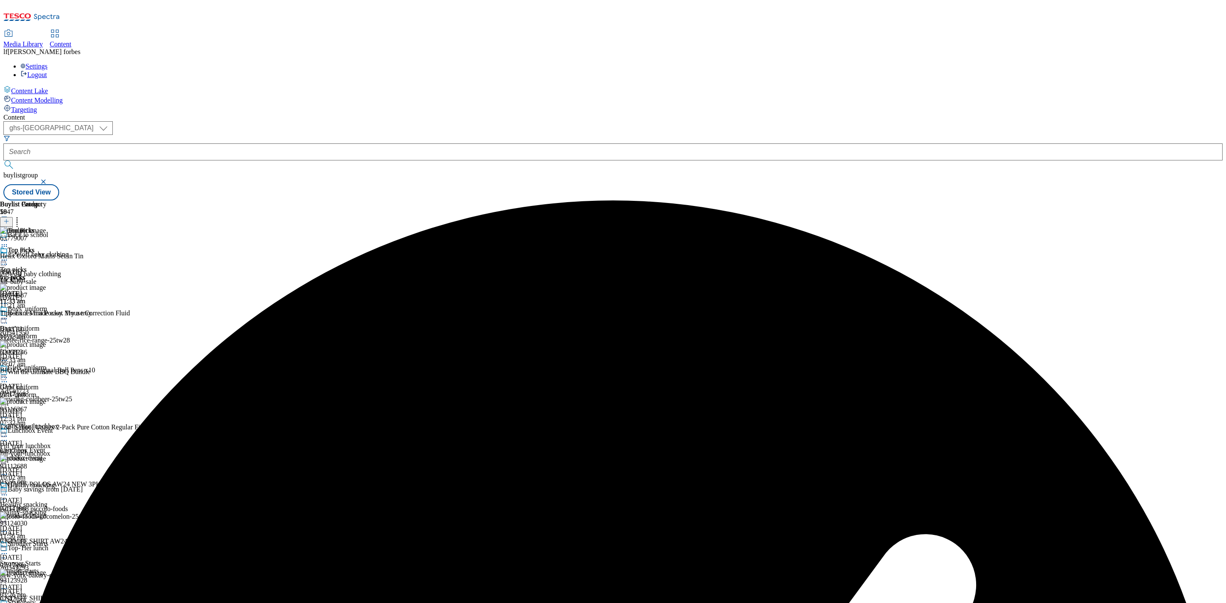
click at [9, 256] on icon at bounding box center [4, 260] width 9 height 9
click at [45, 344] on span "Publish" at bounding box center [35, 347] width 19 height 6
click at [9, 256] on icon at bounding box center [4, 260] width 9 height 9
click at [71, 334] on span "Open Preview Url" at bounding box center [48, 337] width 44 height 6
